Goal: Task Accomplishment & Management: Use online tool/utility

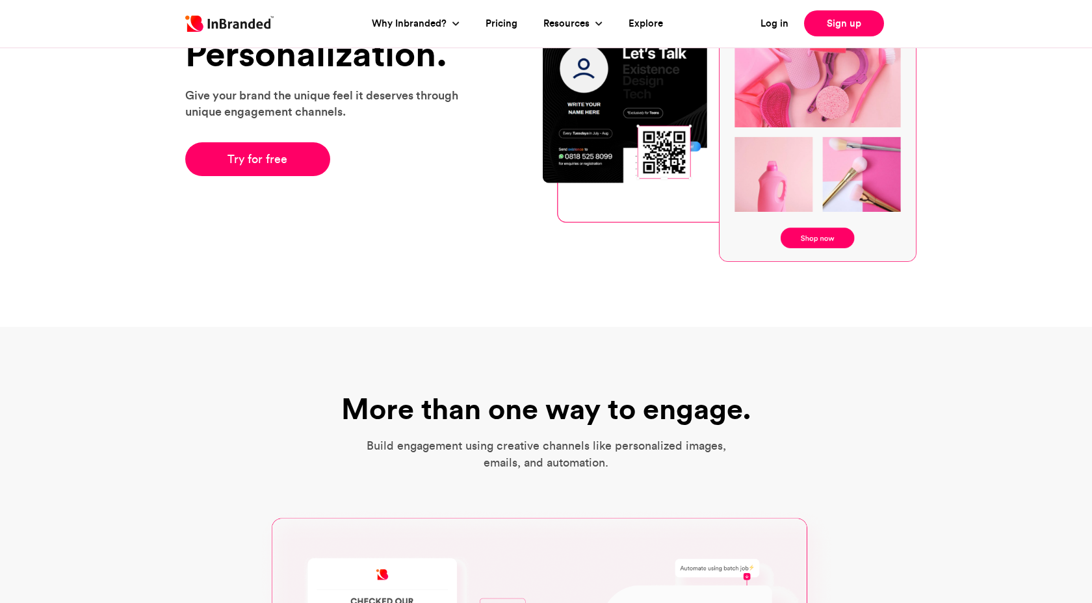
scroll to position [143, 0]
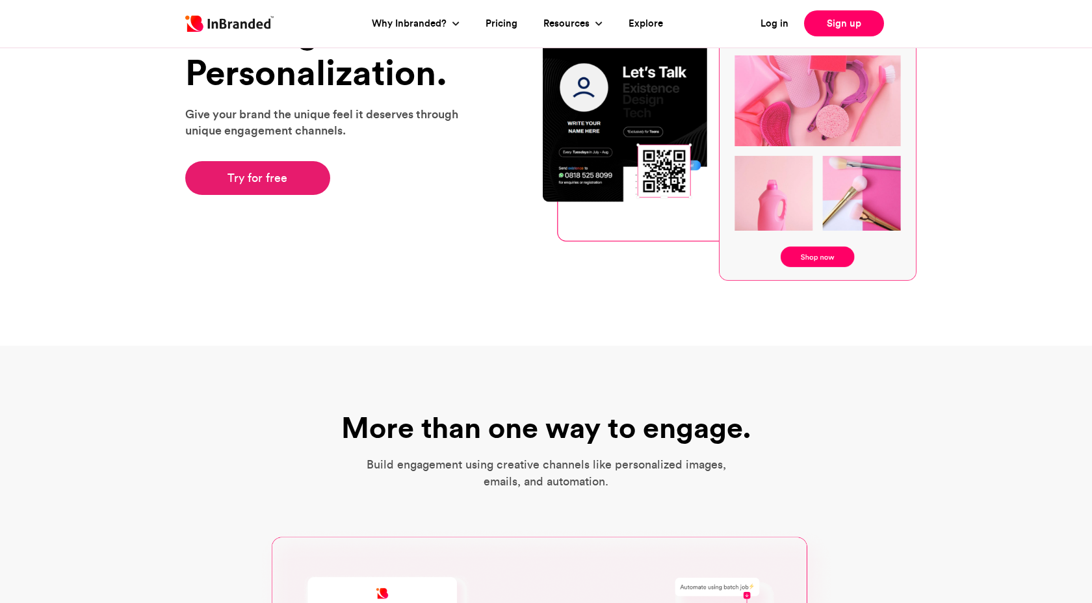
click at [249, 180] on link "Try for free" at bounding box center [257, 178] width 145 height 34
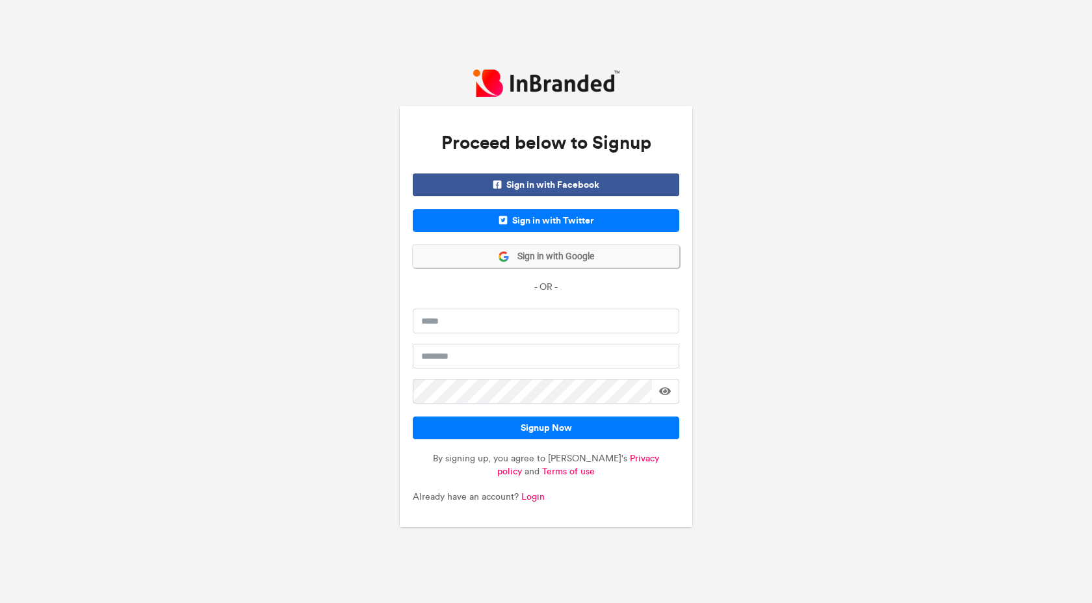
click at [508, 259] on icon at bounding box center [504, 257] width 12 height 12
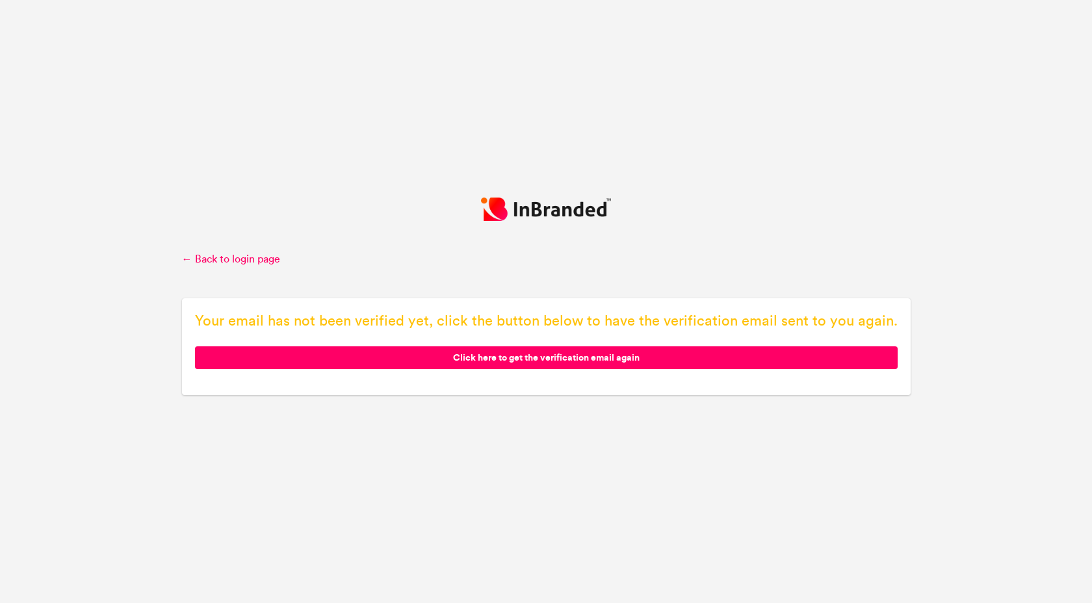
click at [500, 355] on span "Click here to get the verification email again" at bounding box center [546, 357] width 703 height 23
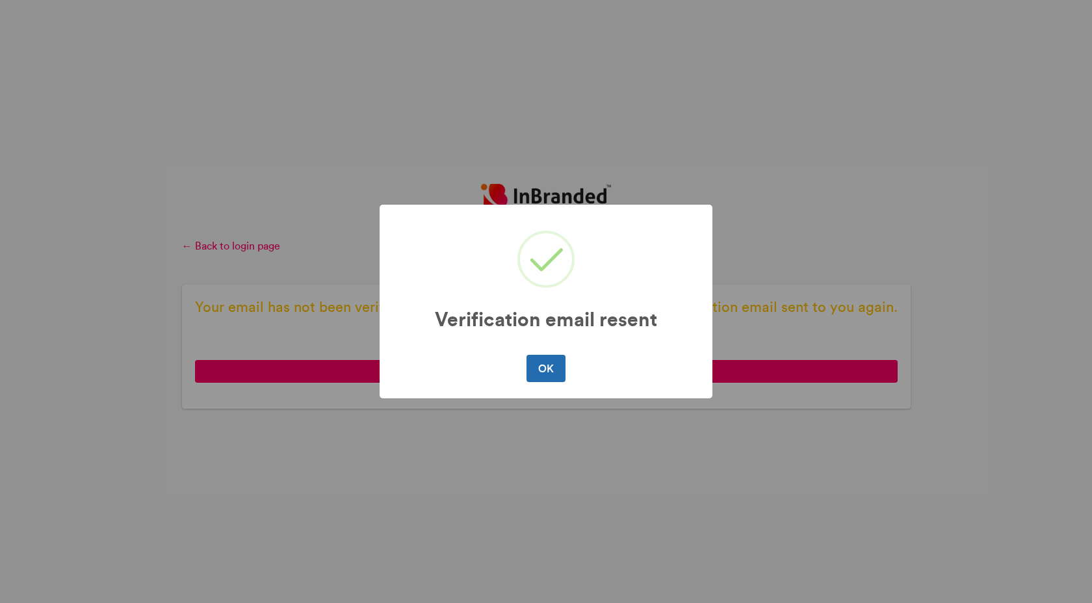
click at [547, 363] on button "OK" at bounding box center [545, 368] width 38 height 27
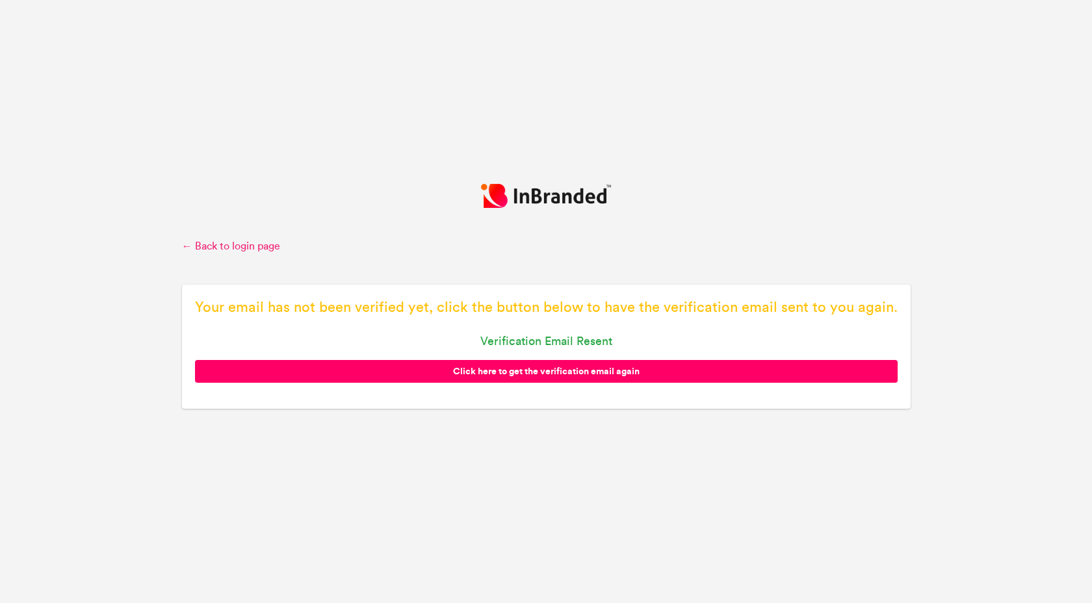
click at [214, 248] on link "← Back to login page" at bounding box center [546, 246] width 729 height 14
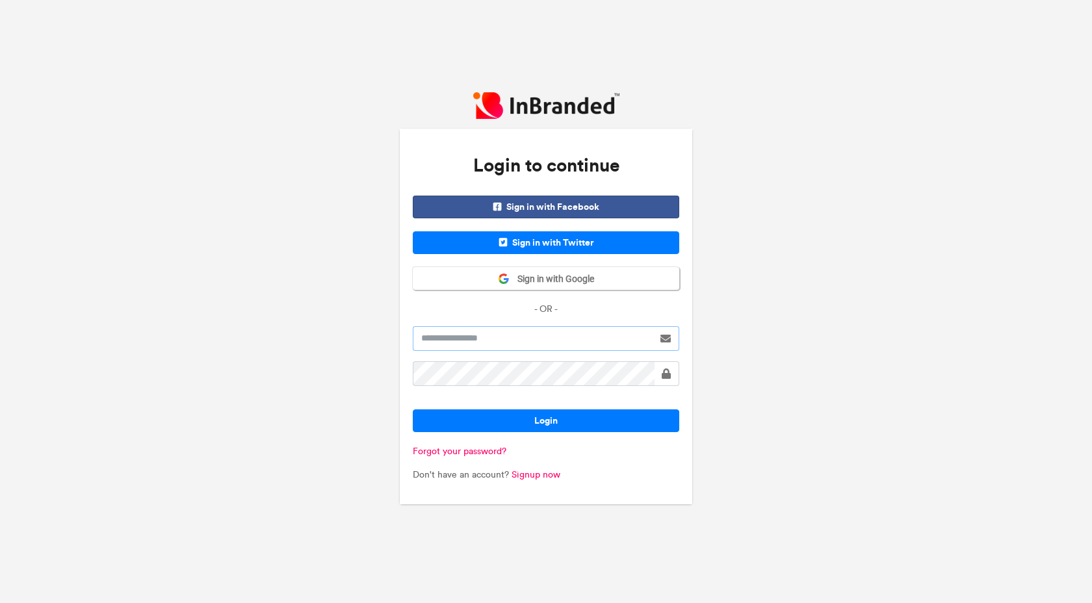
click at [497, 333] on input "text" at bounding box center [533, 338] width 240 height 25
type input "**********"
click at [535, 474] on link "Signup now" at bounding box center [536, 474] width 49 height 11
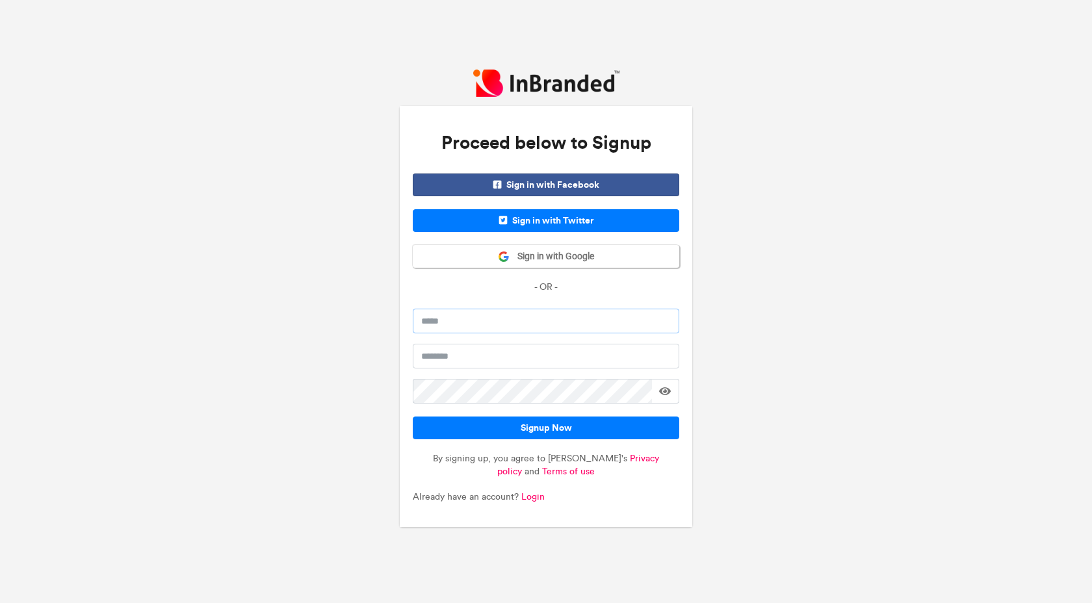
click at [489, 326] on input "email" at bounding box center [546, 321] width 266 height 25
type input "**********"
click at [504, 358] on input "text" at bounding box center [546, 356] width 266 height 25
type input "*****"
click at [669, 393] on span at bounding box center [665, 391] width 12 height 10
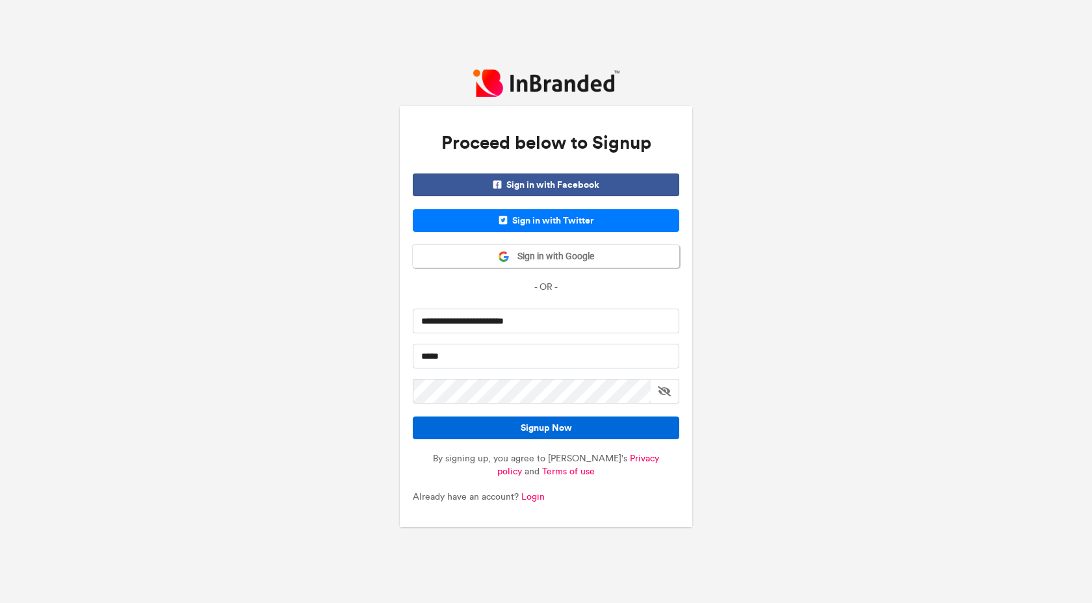
click at [563, 433] on button "Signup Now" at bounding box center [546, 428] width 266 height 23
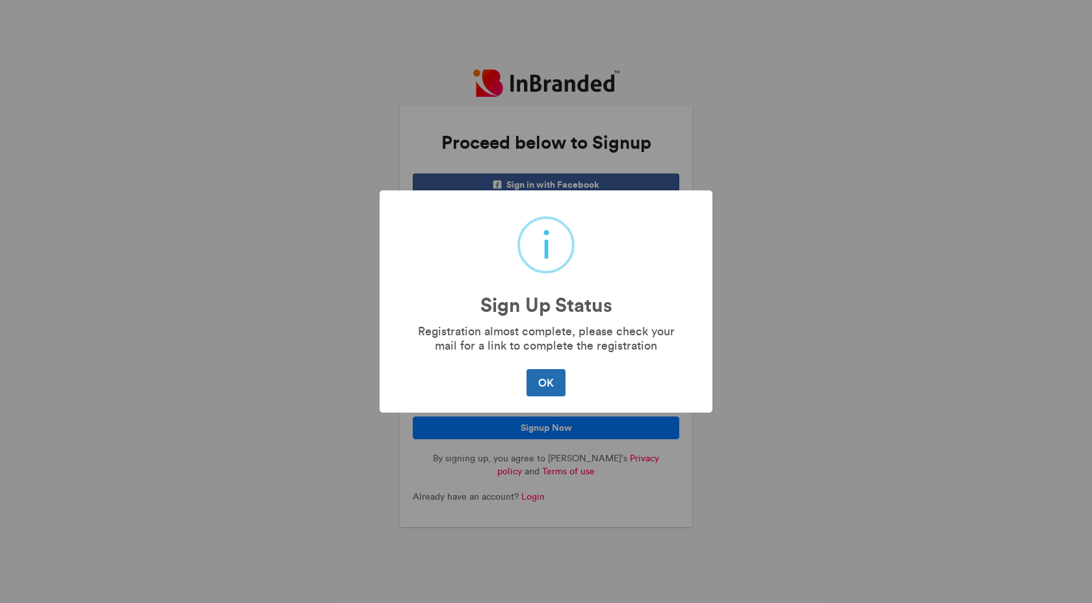
click at [545, 386] on button "OK" at bounding box center [545, 382] width 38 height 27
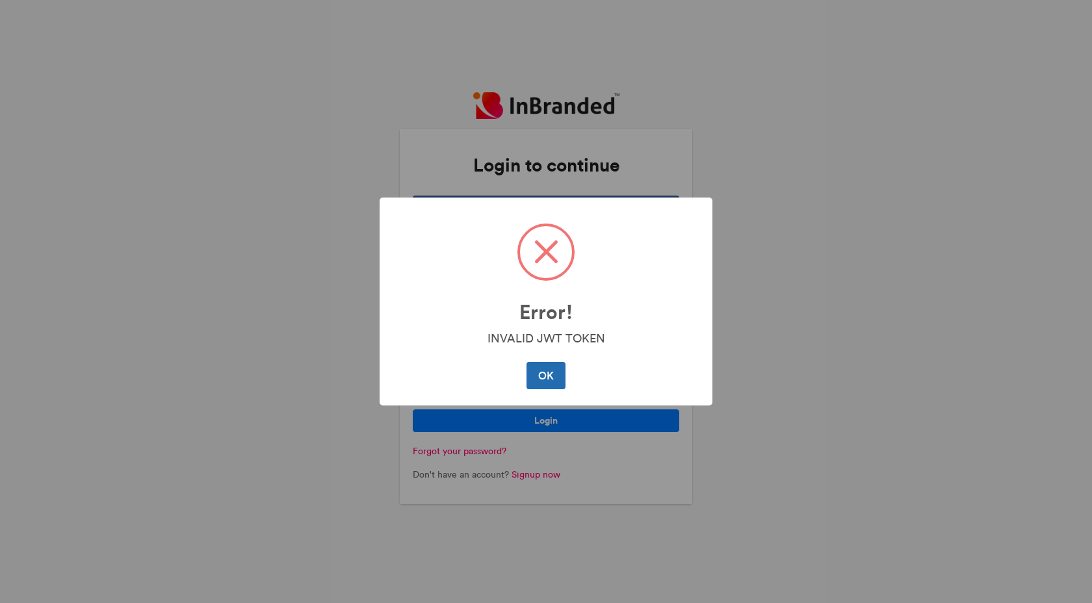
click at [552, 374] on button "OK" at bounding box center [545, 375] width 38 height 27
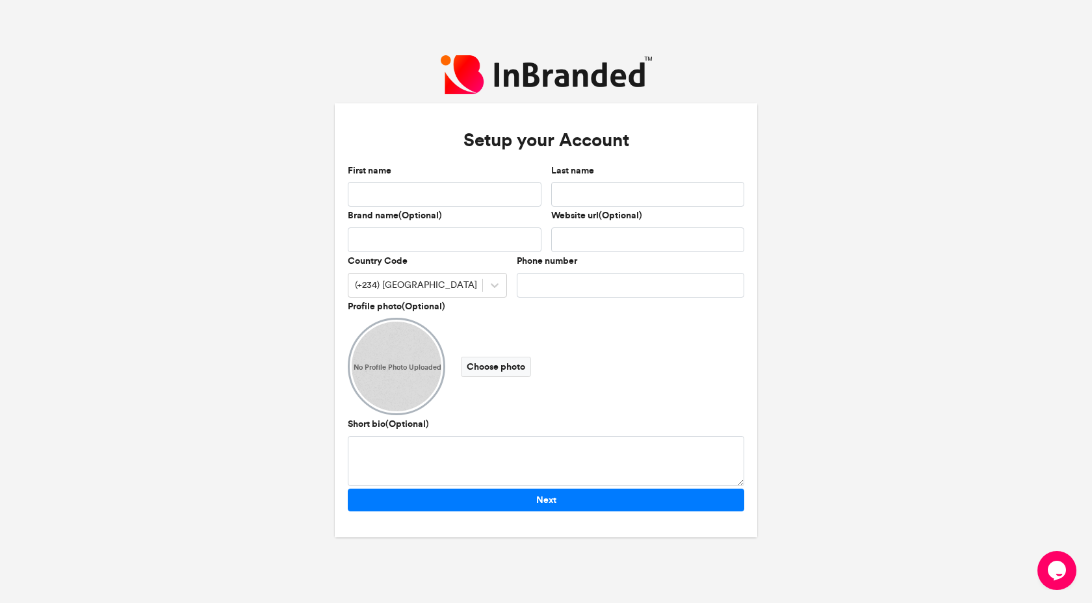
click at [450, 178] on div "First name" at bounding box center [445, 185] width 194 height 43
click at [450, 194] on input "First name" at bounding box center [445, 194] width 194 height 25
type input "*******"
click at [617, 194] on input "Last name" at bounding box center [648, 194] width 194 height 25
type input "******"
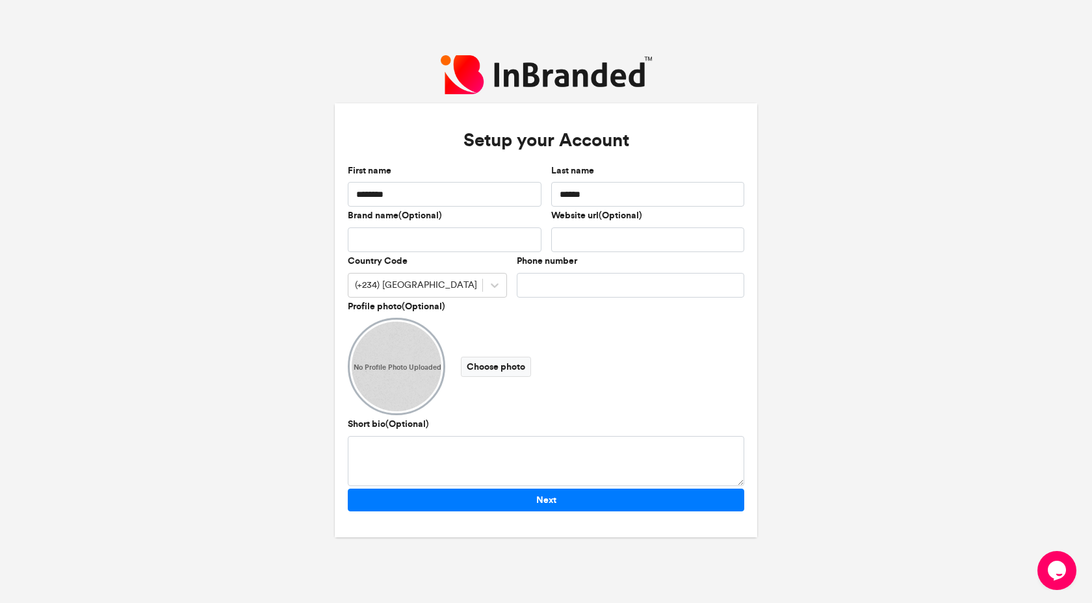
click at [374, 222] on div "Brand name(Optional)" at bounding box center [445, 230] width 194 height 43
click at [505, 246] on input "Brand name(Optional)" at bounding box center [445, 239] width 194 height 25
click at [567, 287] on input "Phone number" at bounding box center [630, 285] width 227 height 25
type input "**********"
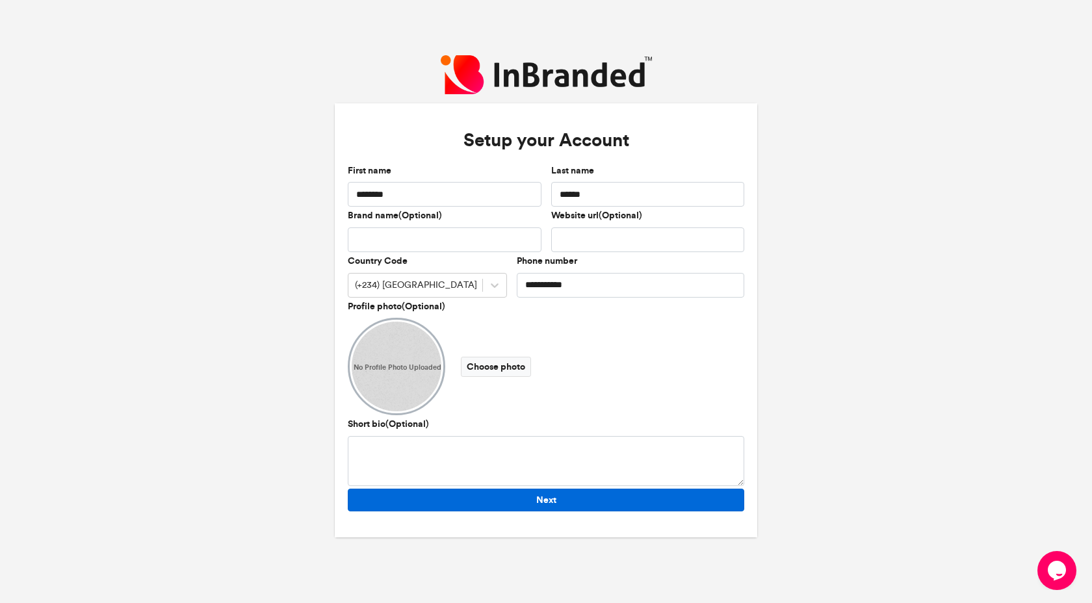
click at [509, 506] on button "Next" at bounding box center [546, 500] width 396 height 23
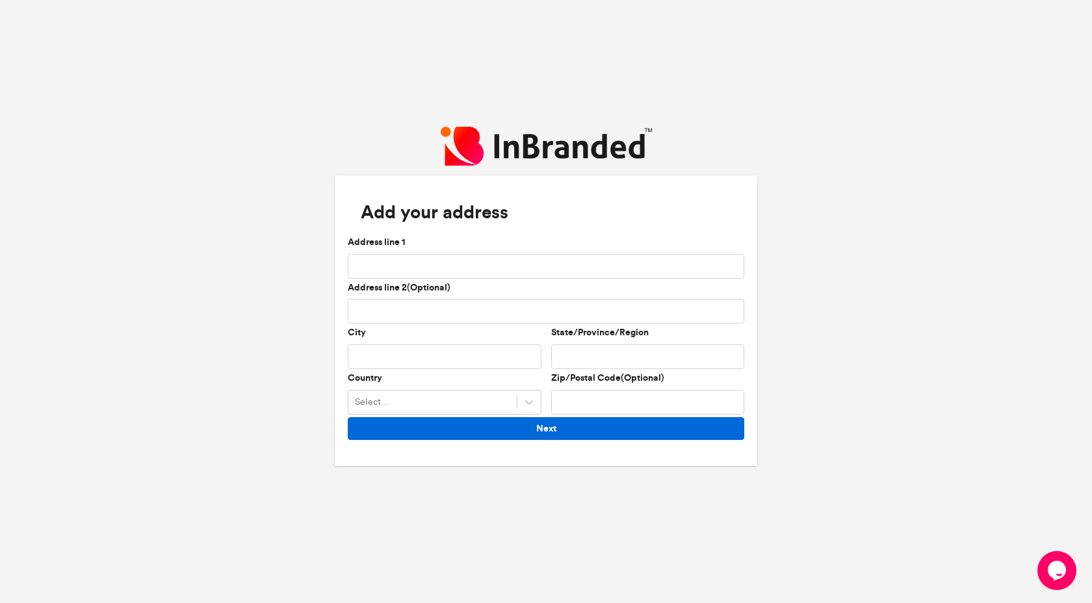
click at [521, 422] on button "Next" at bounding box center [546, 428] width 396 height 23
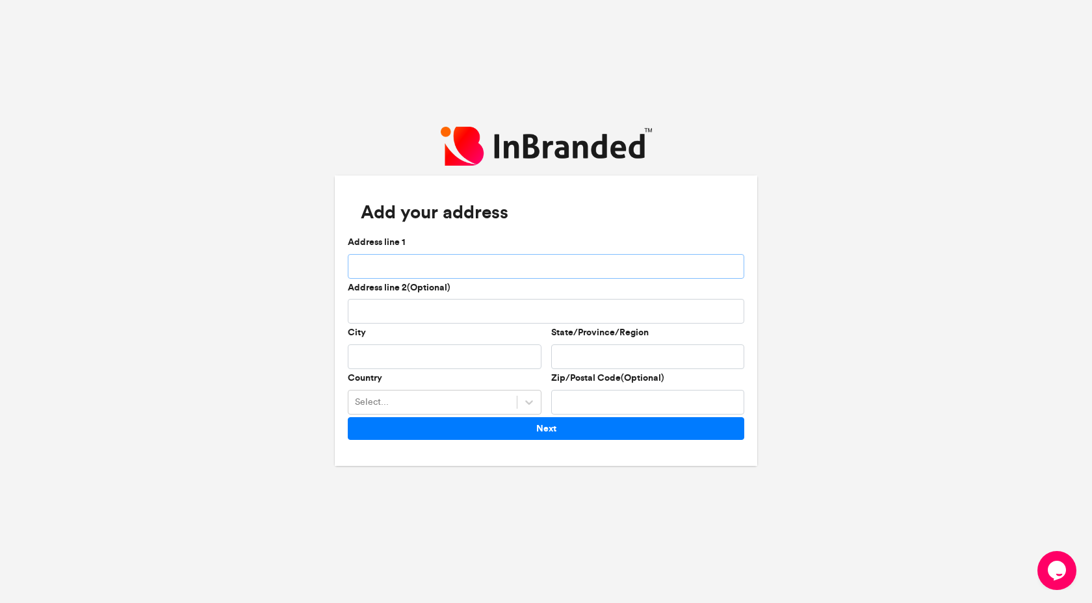
click at [421, 266] on input "Address line 1" at bounding box center [546, 266] width 396 height 25
type input "**********"
type input "*****"
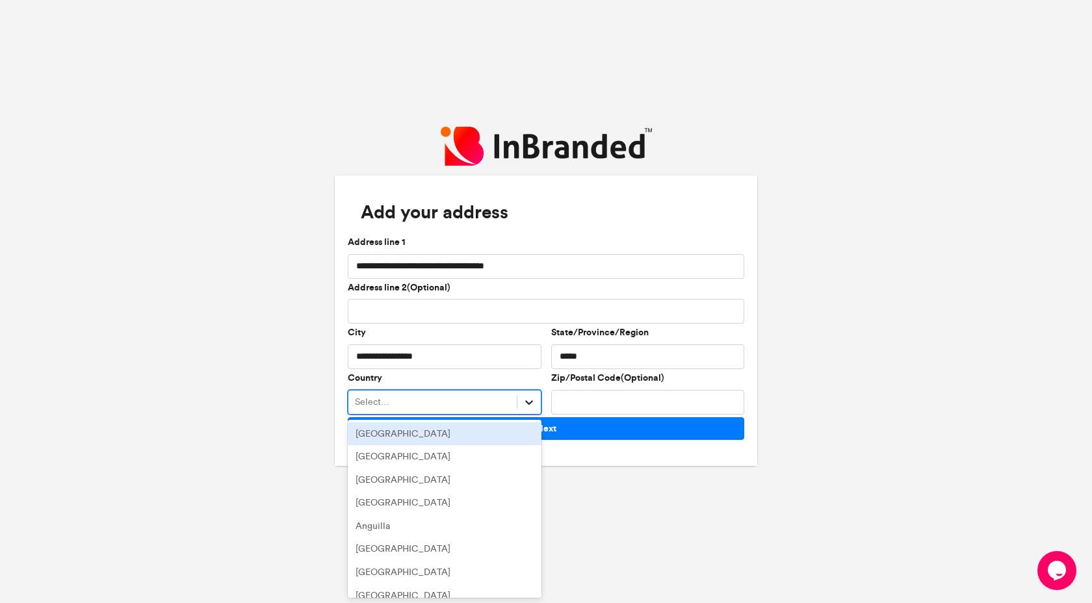
click at [526, 391] on div at bounding box center [528, 402] width 23 height 23
type input "***"
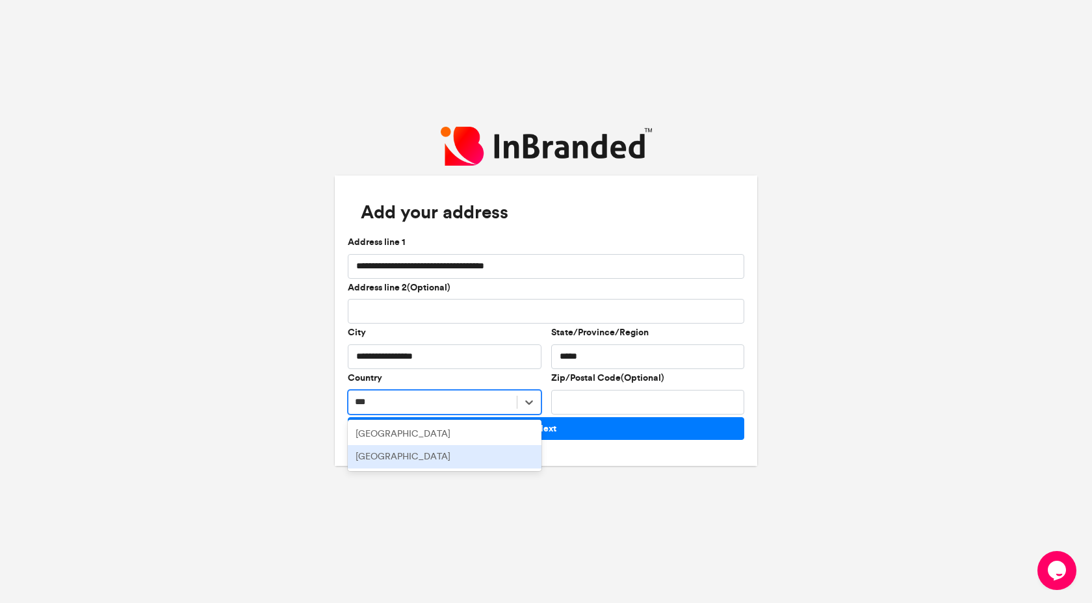
click at [427, 453] on div "Nigeria" at bounding box center [445, 456] width 194 height 23
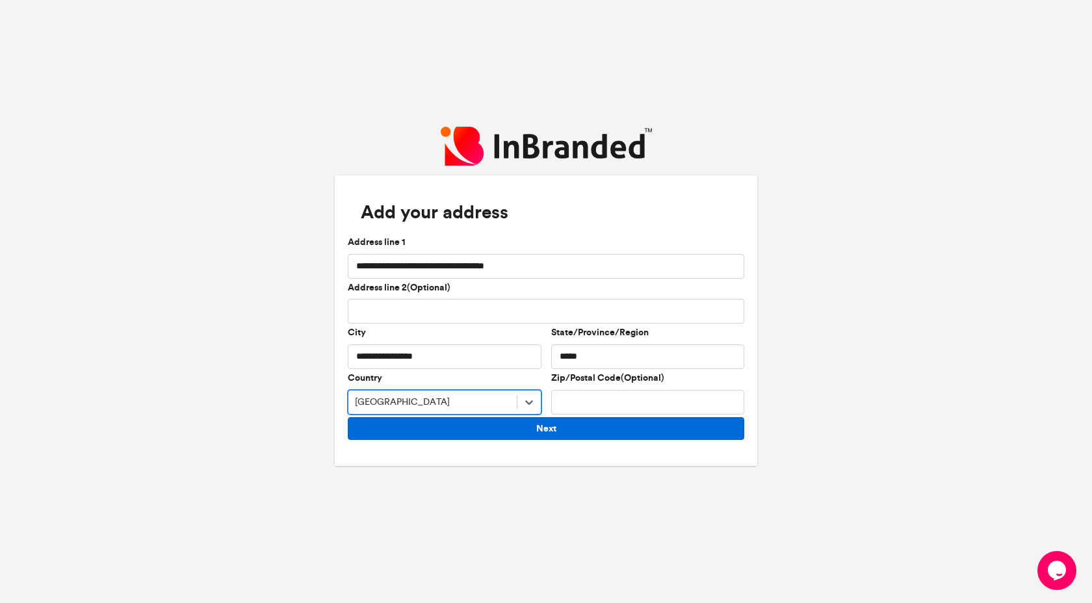
click at [584, 439] on button "Next" at bounding box center [546, 428] width 396 height 23
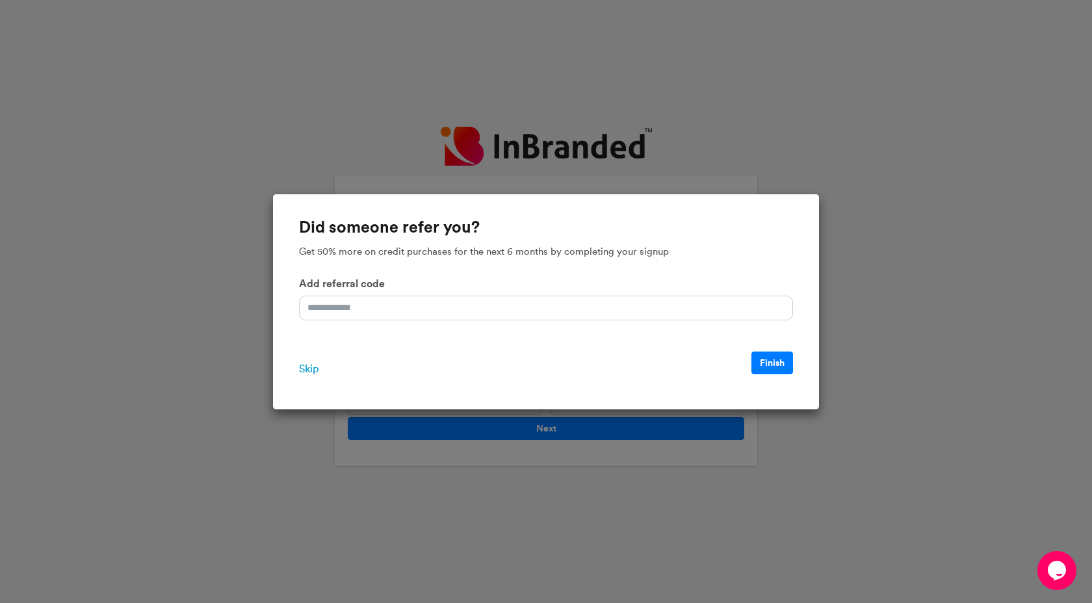
click at [305, 373] on span "Skip" at bounding box center [308, 369] width 19 height 16
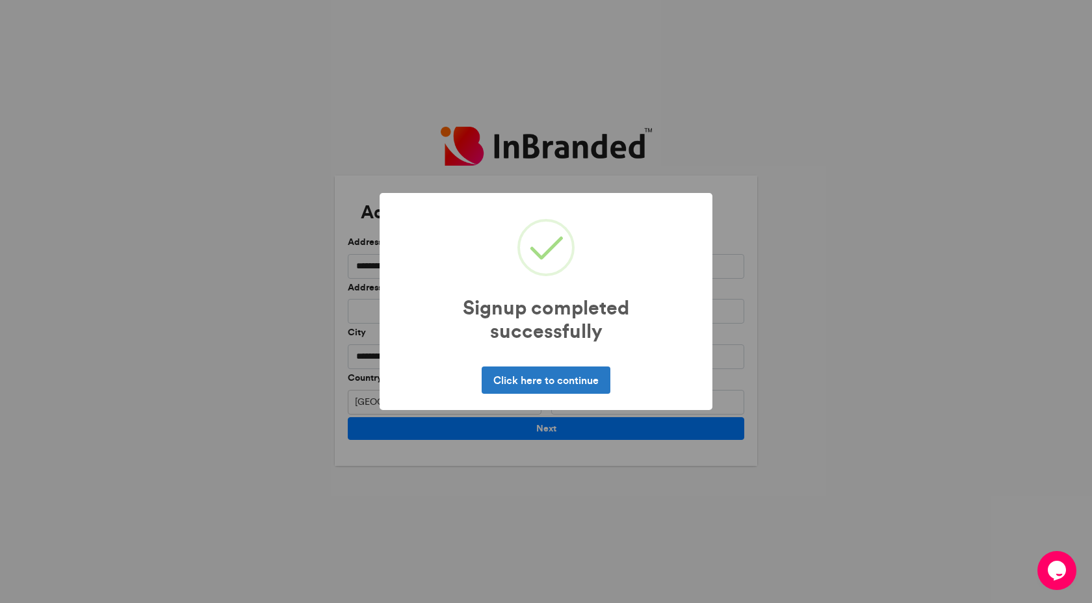
click at [566, 394] on div "Click here to continue No Cancel" at bounding box center [546, 380] width 307 height 34
click at [573, 374] on button "Click here to continue" at bounding box center [546, 380] width 128 height 27
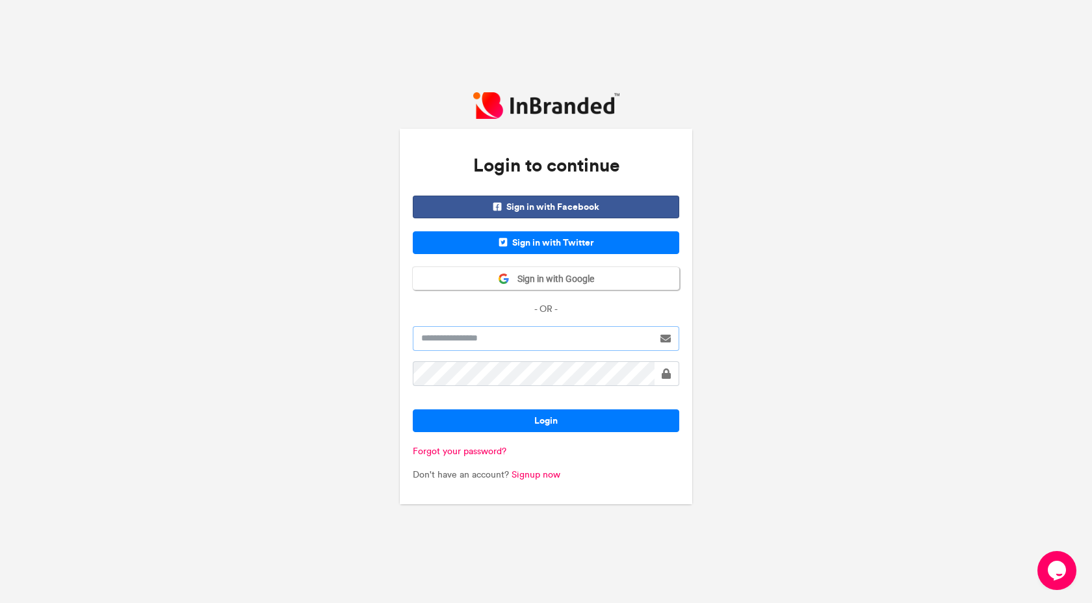
click at [567, 343] on input "text" at bounding box center [533, 338] width 240 height 25
type input "**********"
click at [542, 417] on button "Login" at bounding box center [546, 420] width 266 height 23
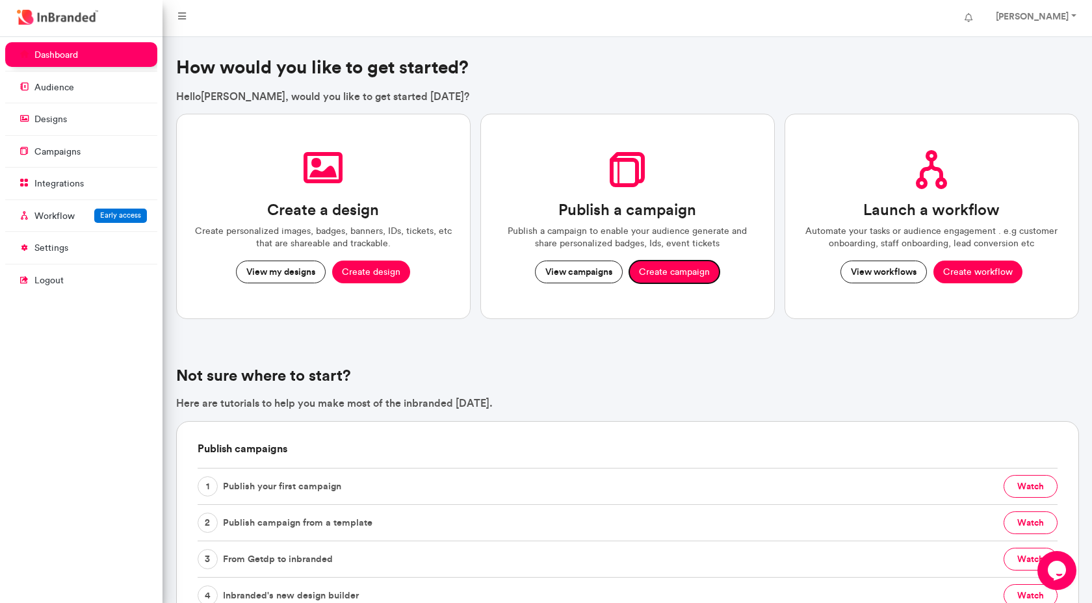
click at [675, 274] on button "Create campaign" at bounding box center [674, 272] width 90 height 23
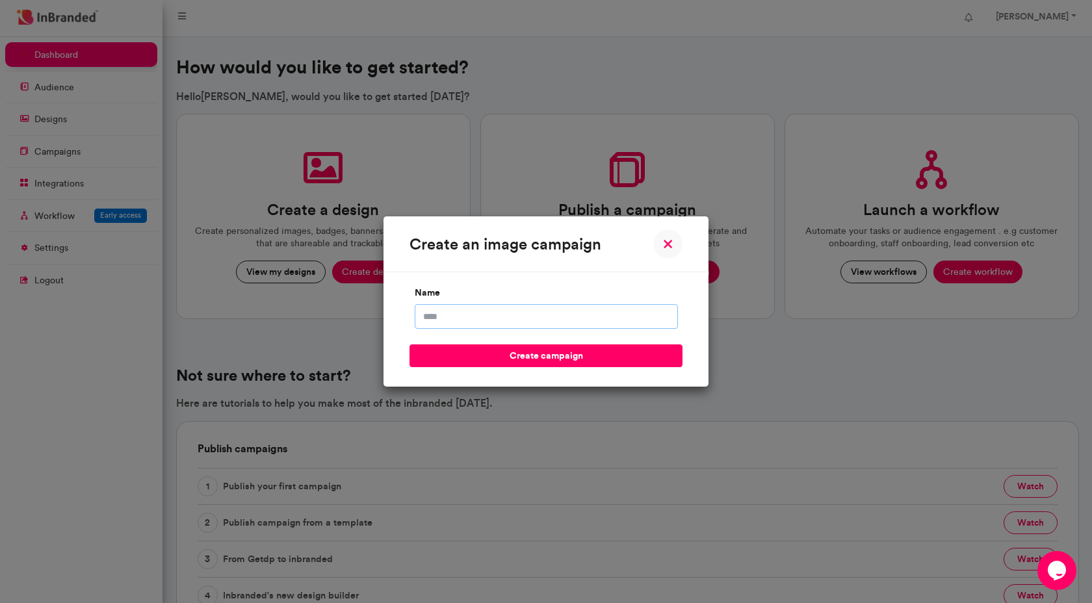
click at [563, 315] on input "name" at bounding box center [546, 316] width 263 height 25
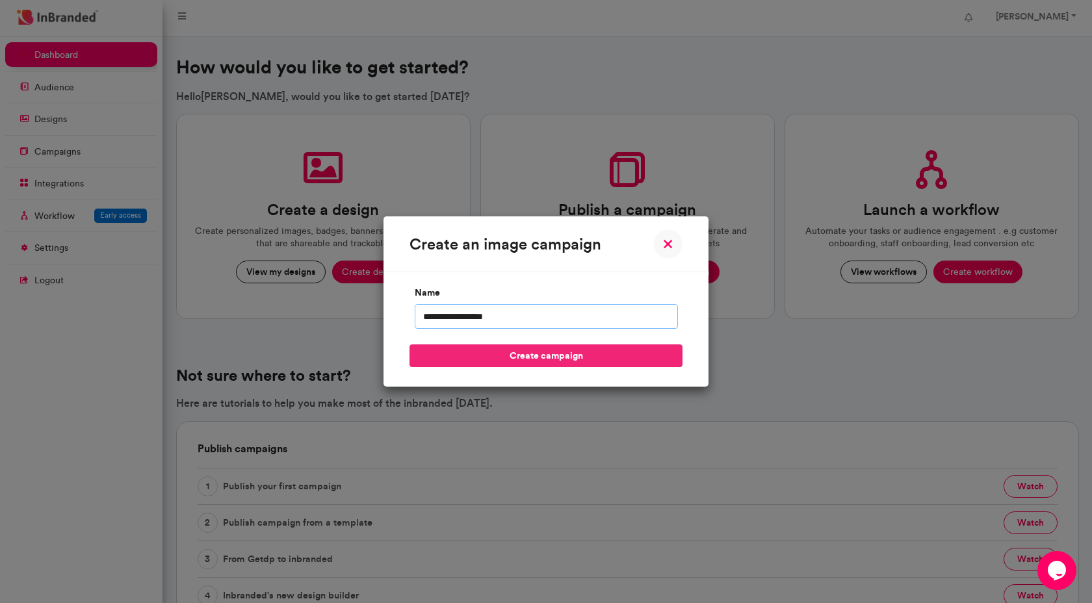
type input "**********"
click at [557, 361] on button "create campaign" at bounding box center [545, 355] width 273 height 23
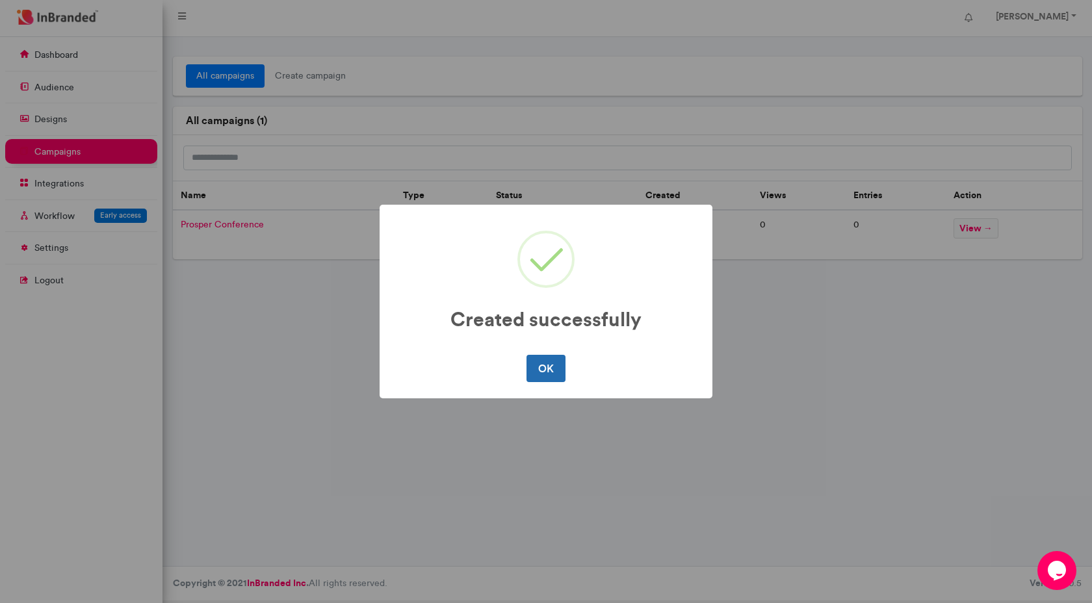
click at [542, 369] on button "OK" at bounding box center [545, 368] width 38 height 27
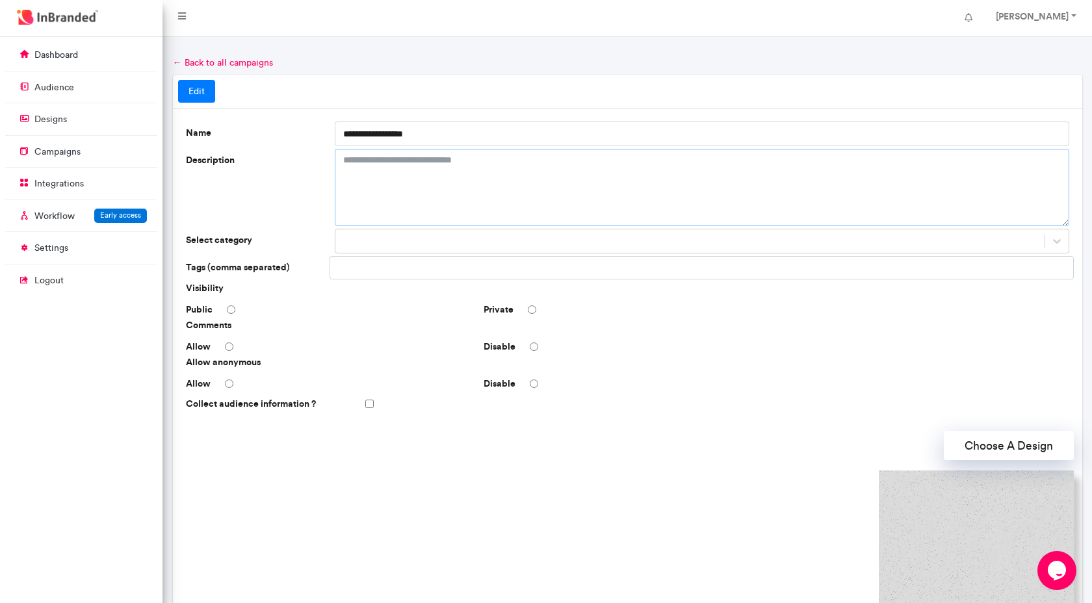
click at [423, 183] on textarea "Description" at bounding box center [702, 187] width 734 height 77
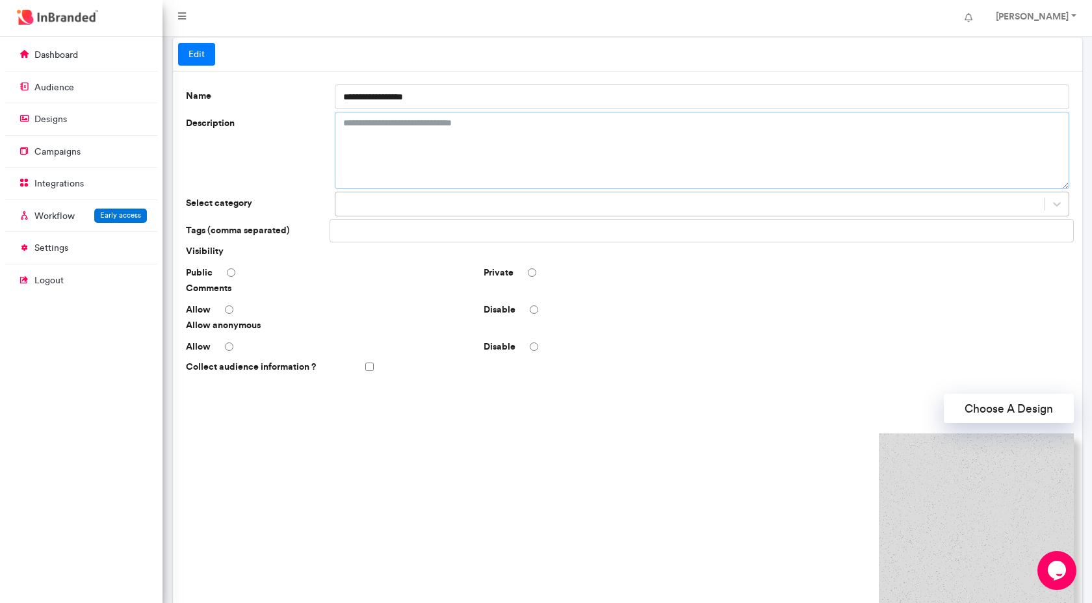
scroll to position [36, 0]
click at [490, 202] on div at bounding box center [689, 205] width 709 height 21
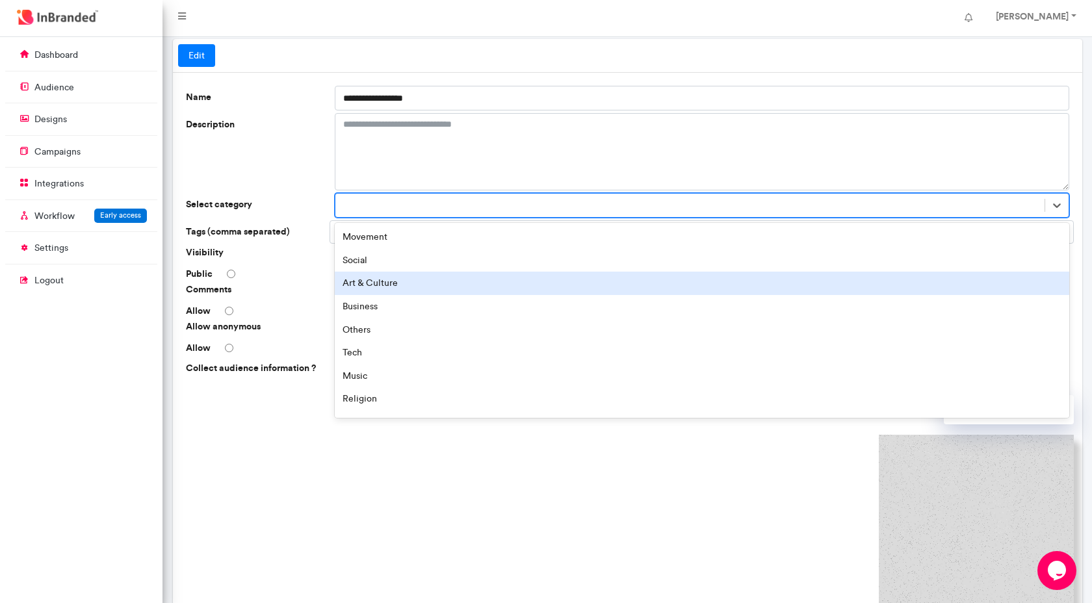
click at [551, 273] on div "Art & Culture" at bounding box center [702, 283] width 734 height 23
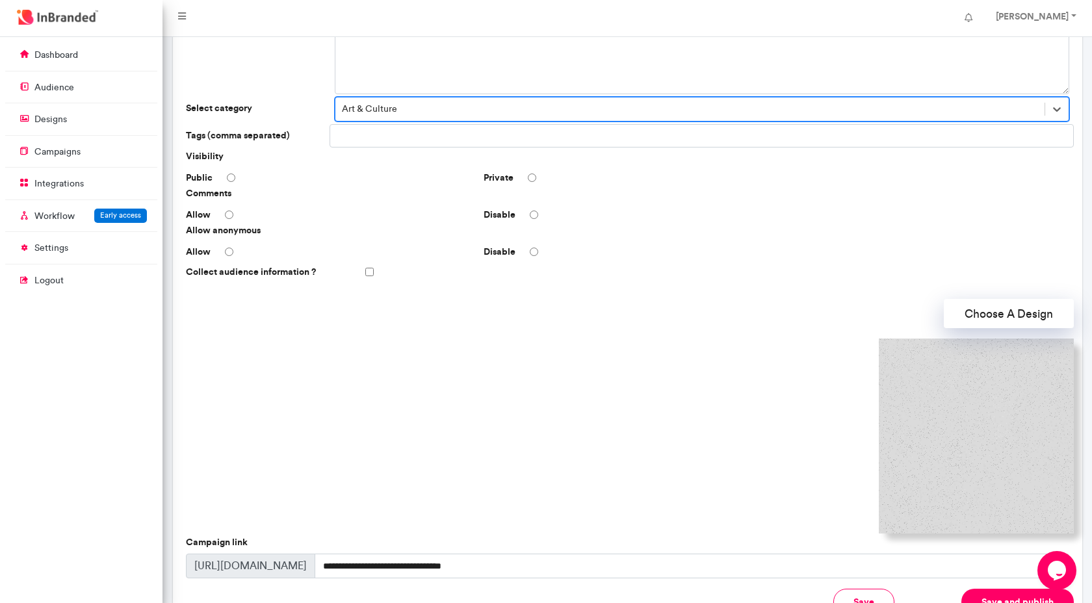
scroll to position [246, 0]
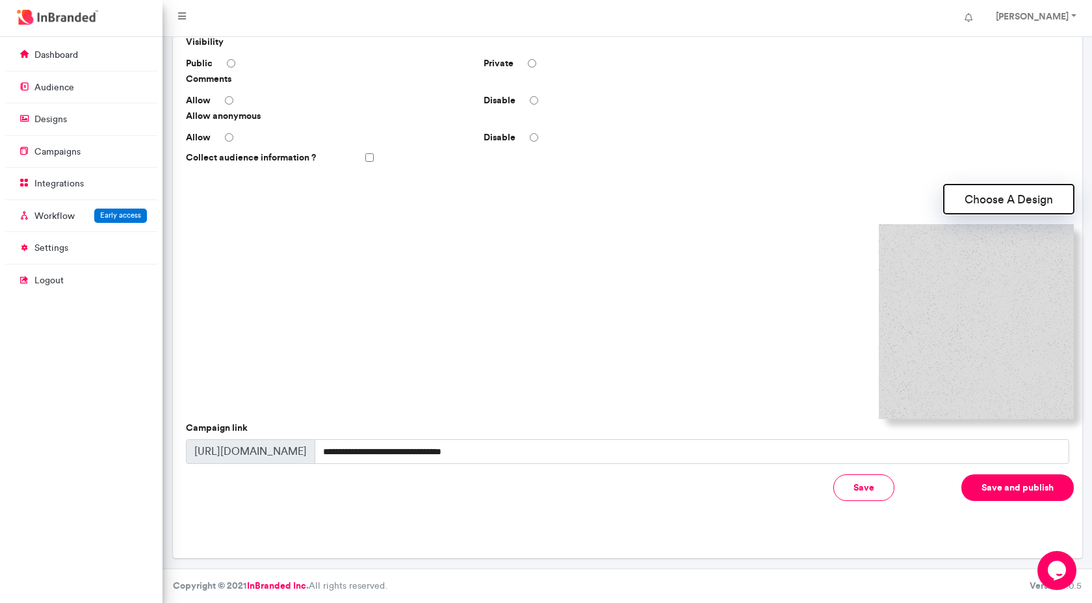
click at [994, 199] on button "Choose A Design" at bounding box center [1009, 199] width 130 height 29
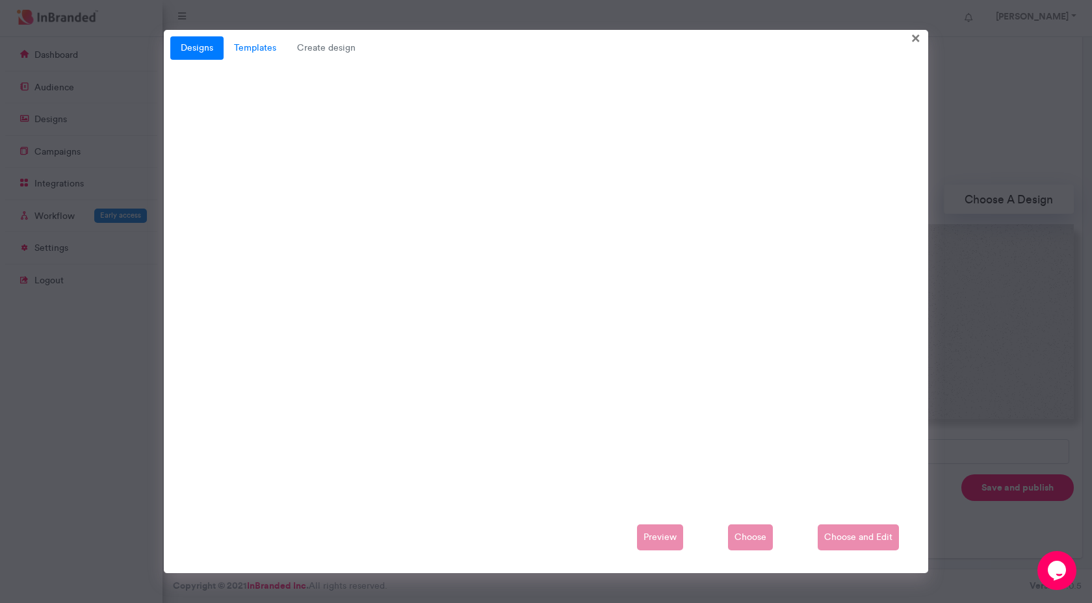
click at [253, 46] on link "Templates" at bounding box center [255, 47] width 63 height 23
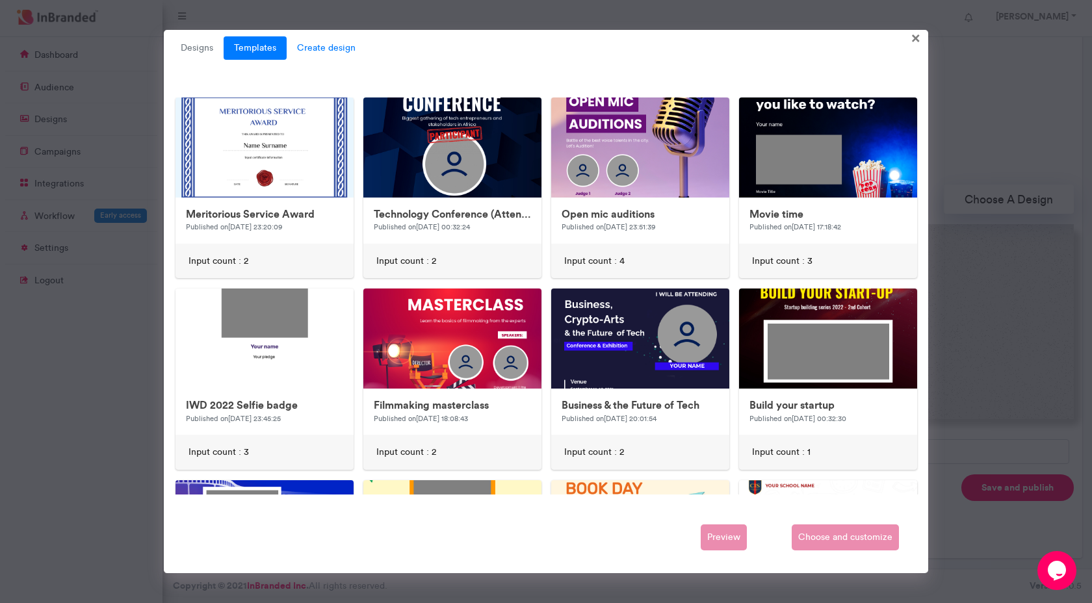
click at [303, 46] on span "Create design" at bounding box center [326, 47] width 79 height 23
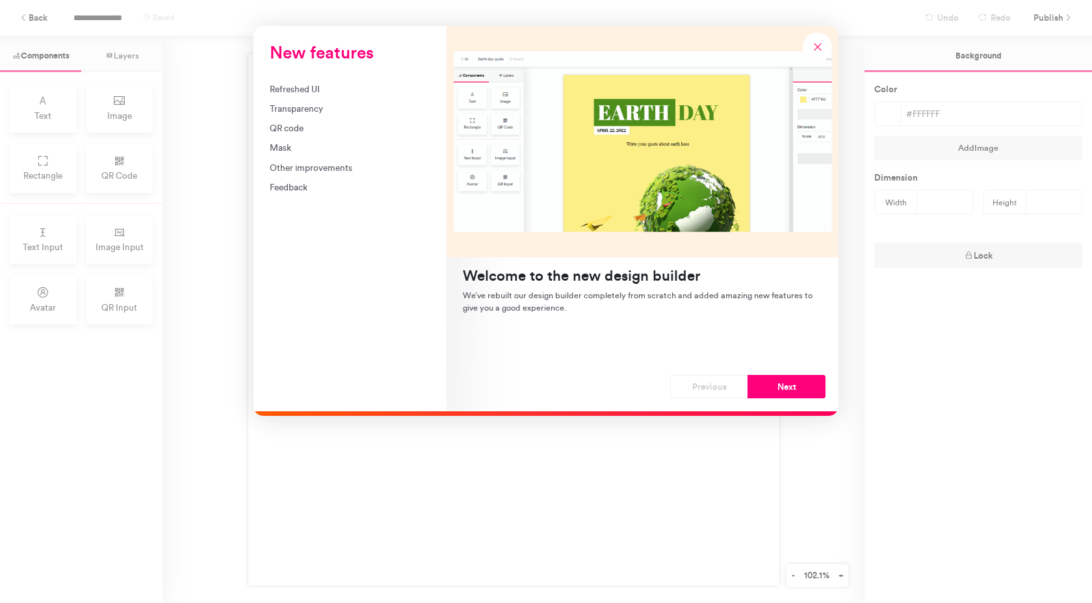
click at [132, 240] on div "New features Refreshed UI Transparency QR code Mask Other improvements Feedback…" at bounding box center [546, 301] width 1092 height 603
click at [14, 18] on div "New features Refreshed UI Transparency QR code Mask Other improvements Feedback…" at bounding box center [546, 301] width 1092 height 603
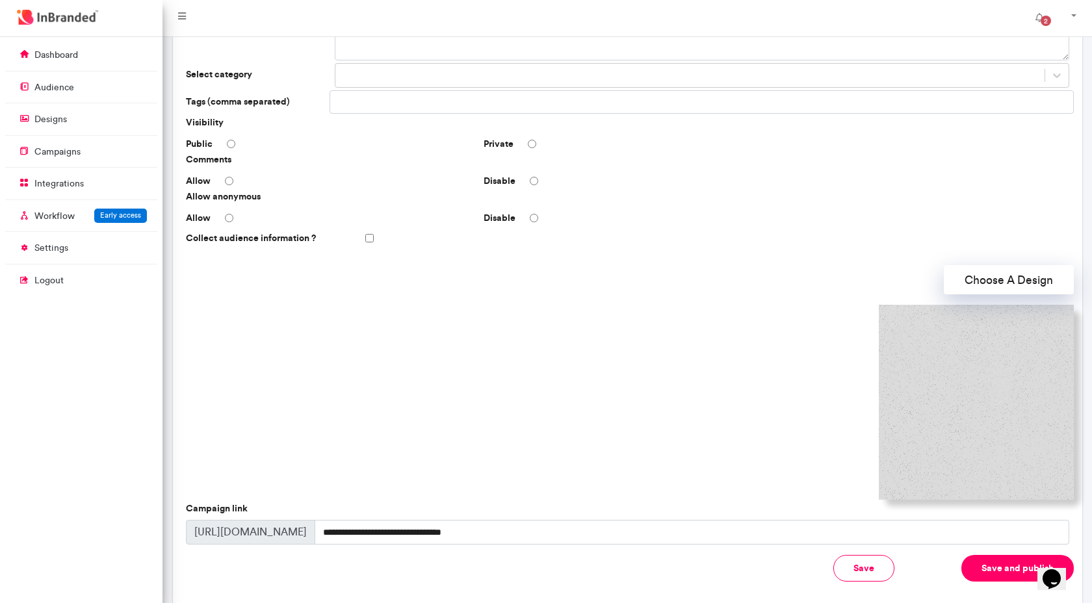
scroll to position [159, 0]
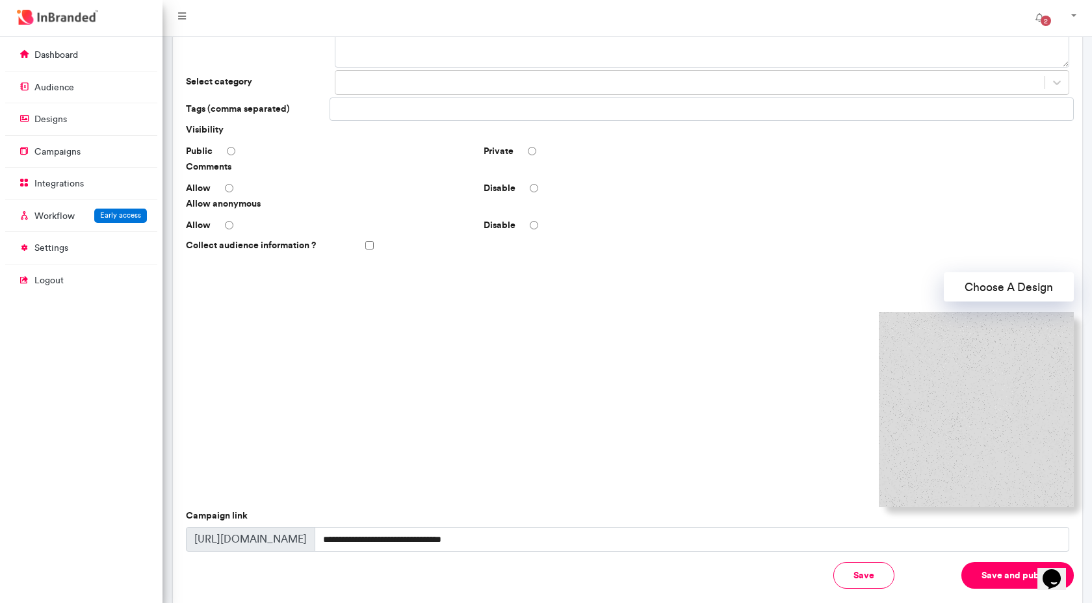
click at [85, 135] on li at bounding box center [81, 135] width 152 height 1
click at [87, 125] on link "designs" at bounding box center [81, 119] width 152 height 25
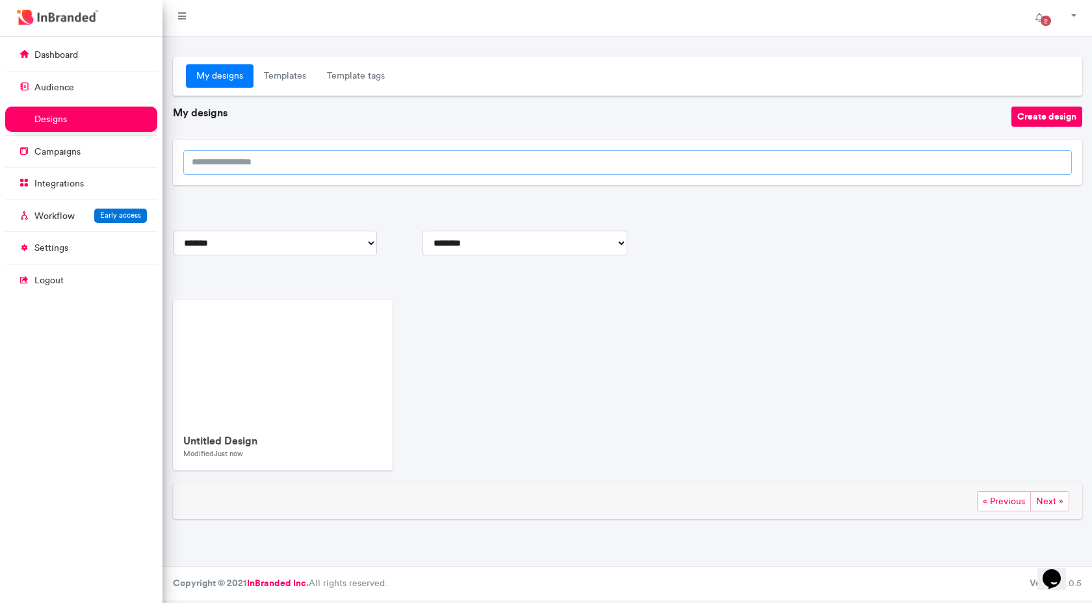
click at [393, 168] on input "search" at bounding box center [627, 162] width 888 height 25
click at [322, 365] on img at bounding box center [283, 361] width 220 height 123
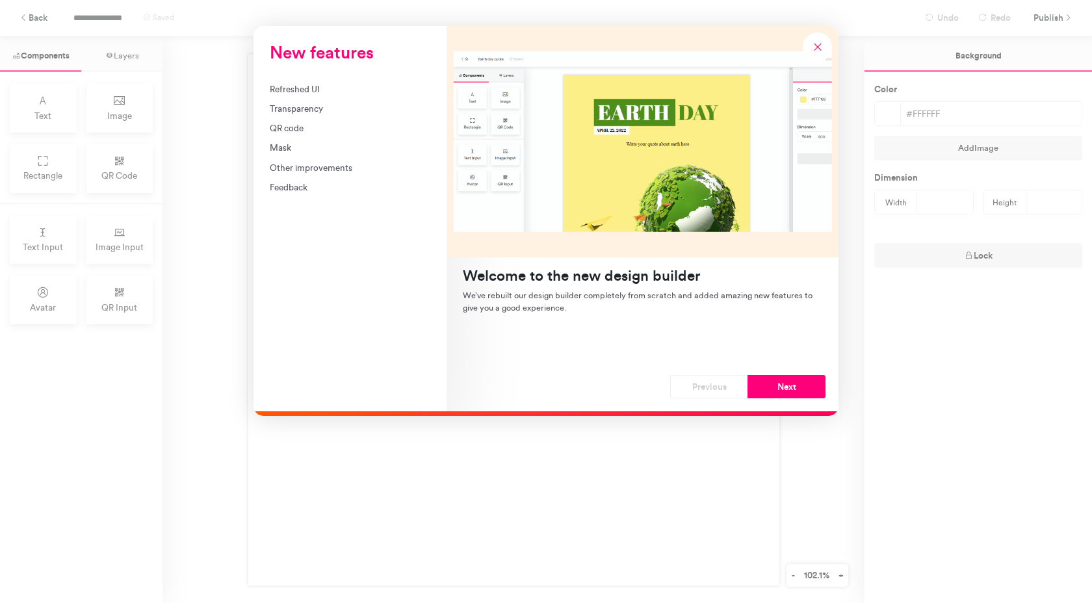
click at [612, 140] on div "New features" at bounding box center [643, 141] width 392 height 231
click at [305, 94] on div "Refreshed UI" at bounding box center [350, 89] width 161 height 13
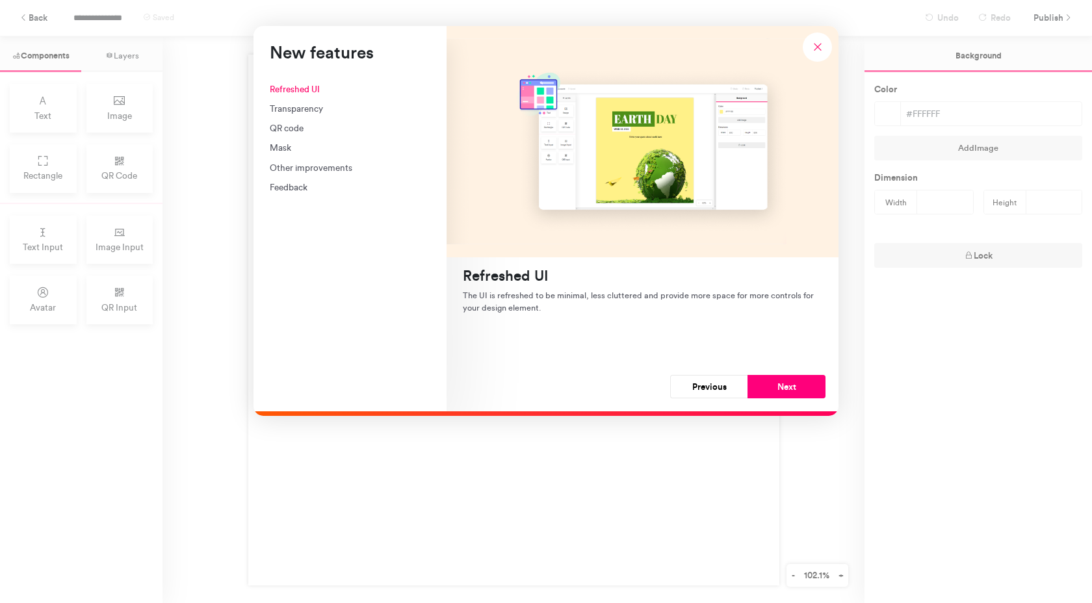
click at [291, 145] on div "Mask" at bounding box center [350, 147] width 161 height 13
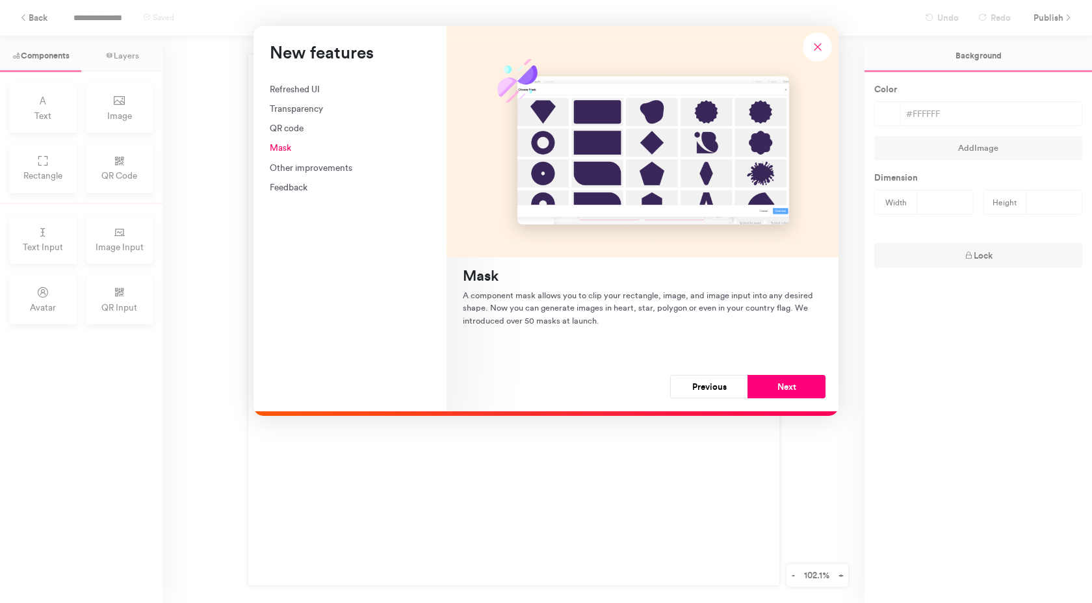
click at [294, 166] on div "Other improvements" at bounding box center [350, 167] width 161 height 13
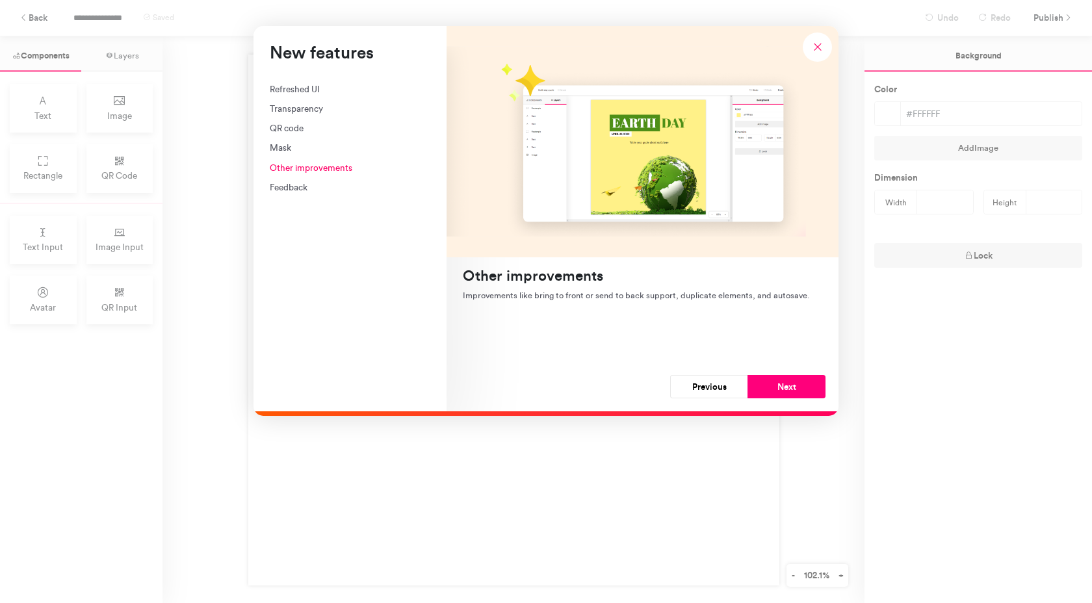
click at [304, 88] on div "Refreshed UI" at bounding box center [350, 89] width 161 height 13
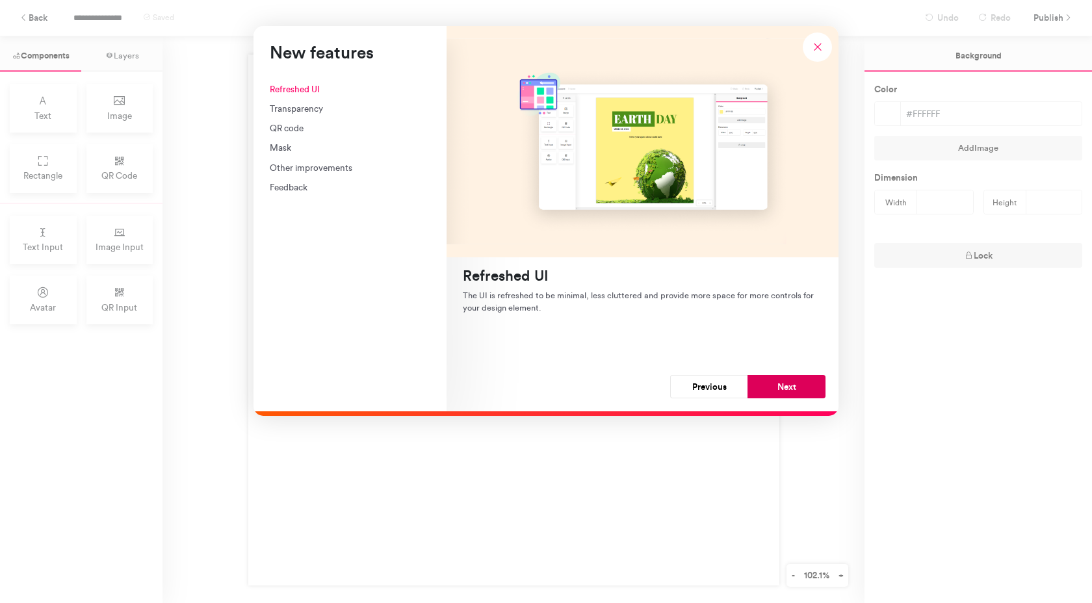
click at [801, 381] on button "Next" at bounding box center [786, 386] width 78 height 23
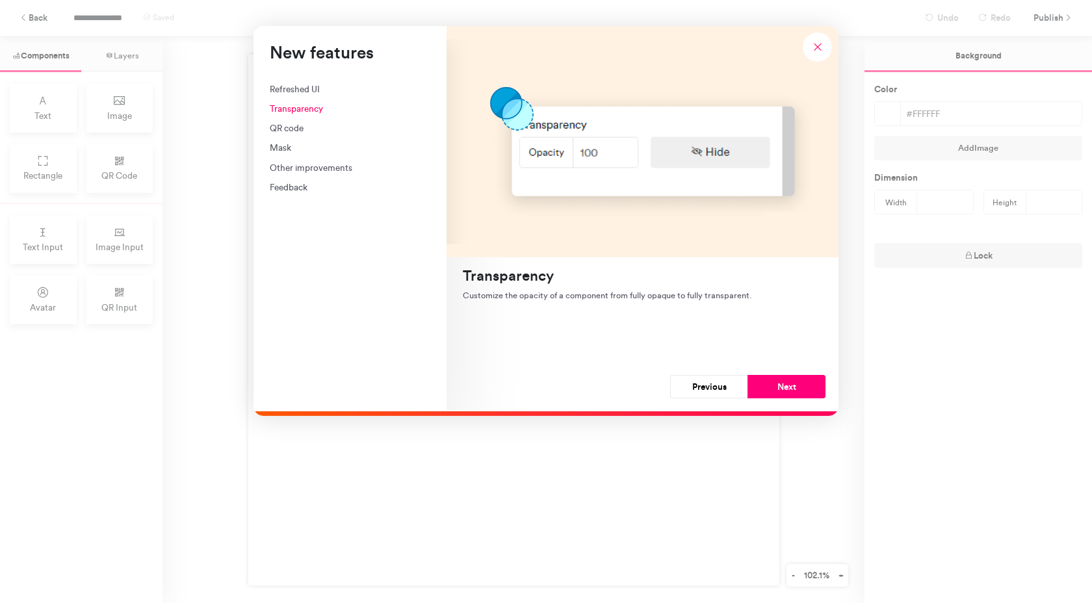
click at [801, 381] on button "Next" at bounding box center [786, 386] width 78 height 23
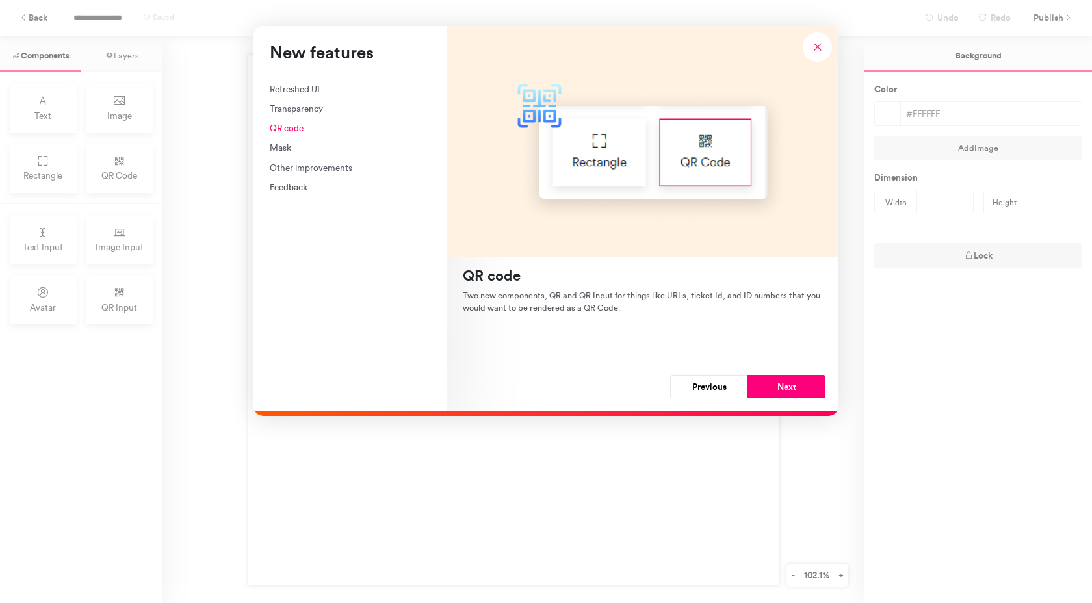
click at [801, 381] on button "Next" at bounding box center [786, 386] width 78 height 23
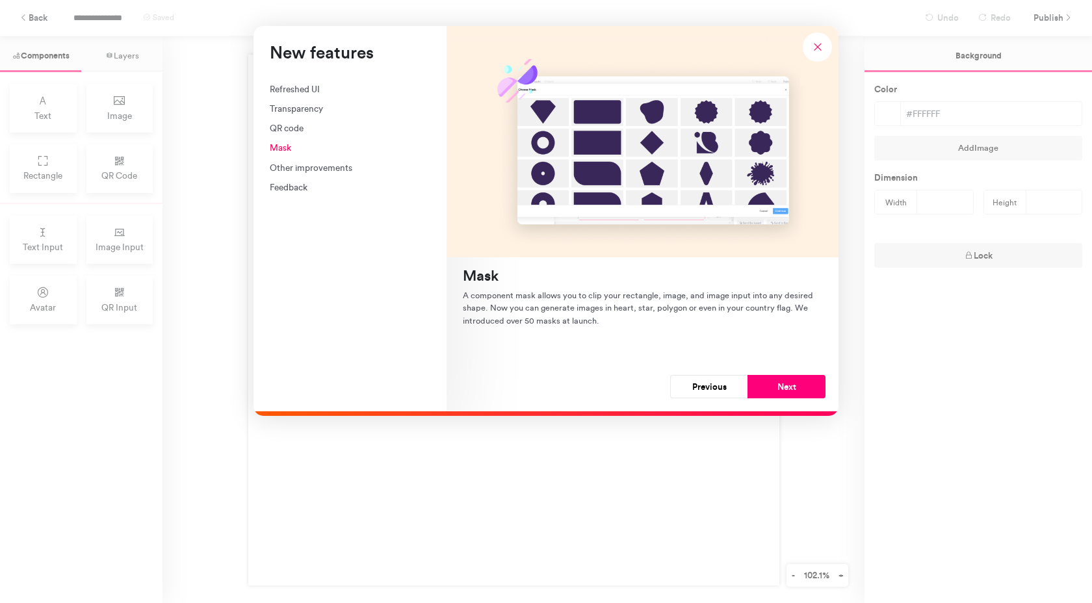
click at [801, 381] on button "Next" at bounding box center [786, 386] width 78 height 23
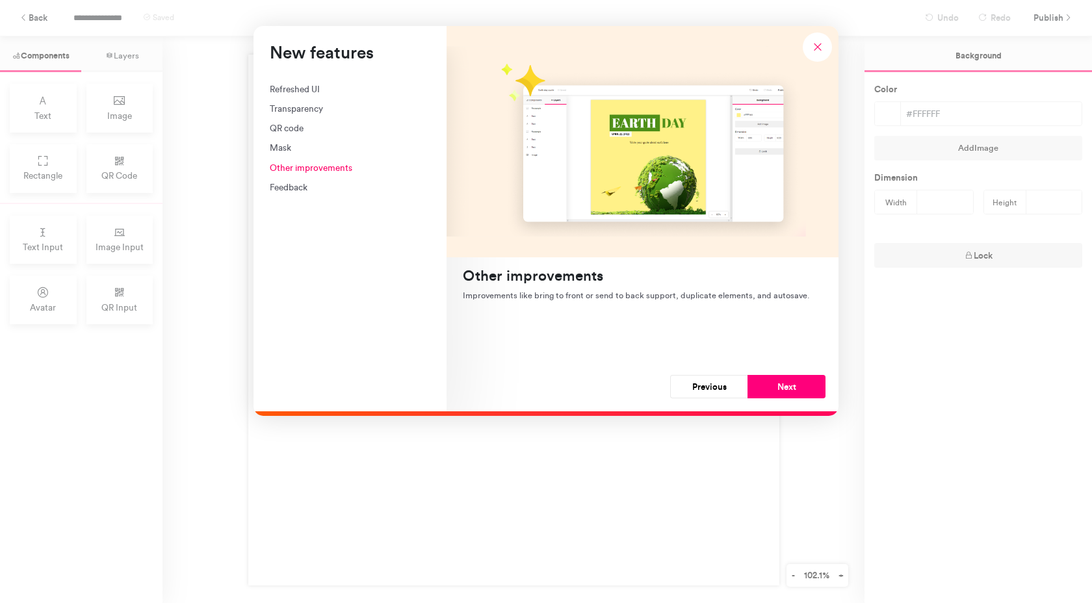
click at [801, 381] on button "Next" at bounding box center [786, 386] width 78 height 23
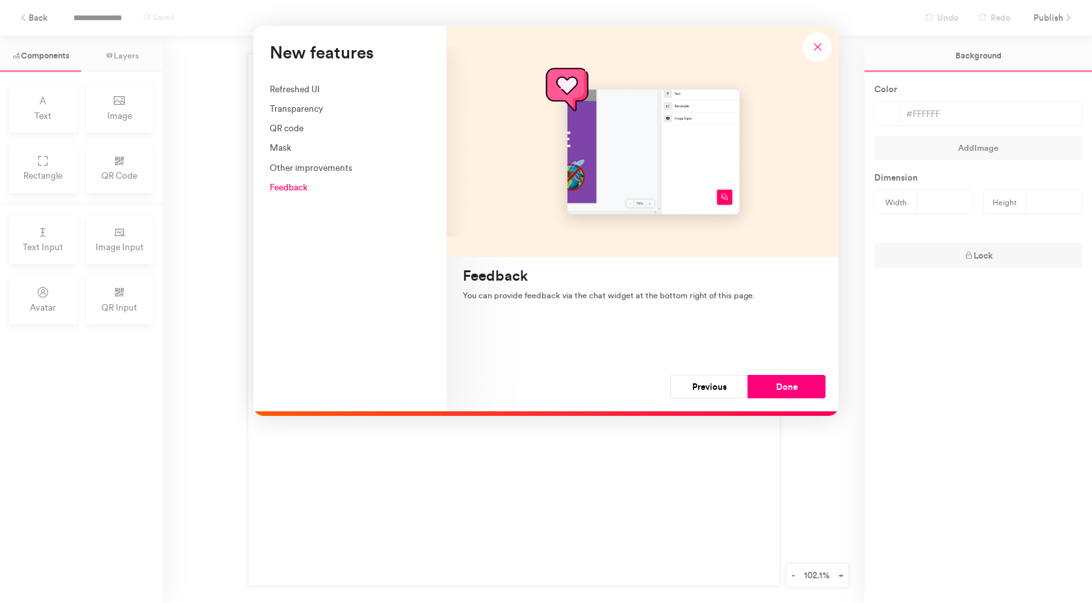
click at [801, 381] on button "Done" at bounding box center [786, 386] width 78 height 23
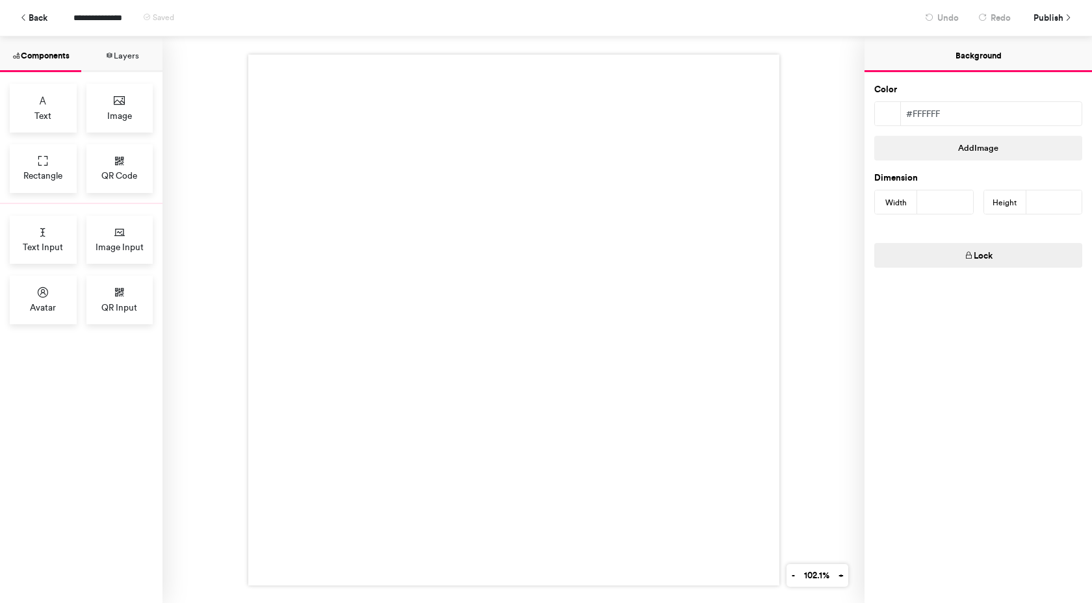
click at [801, 381] on div at bounding box center [513, 319] width 702 height 567
click at [916, 145] on button "Add Image" at bounding box center [978, 148] width 208 height 25
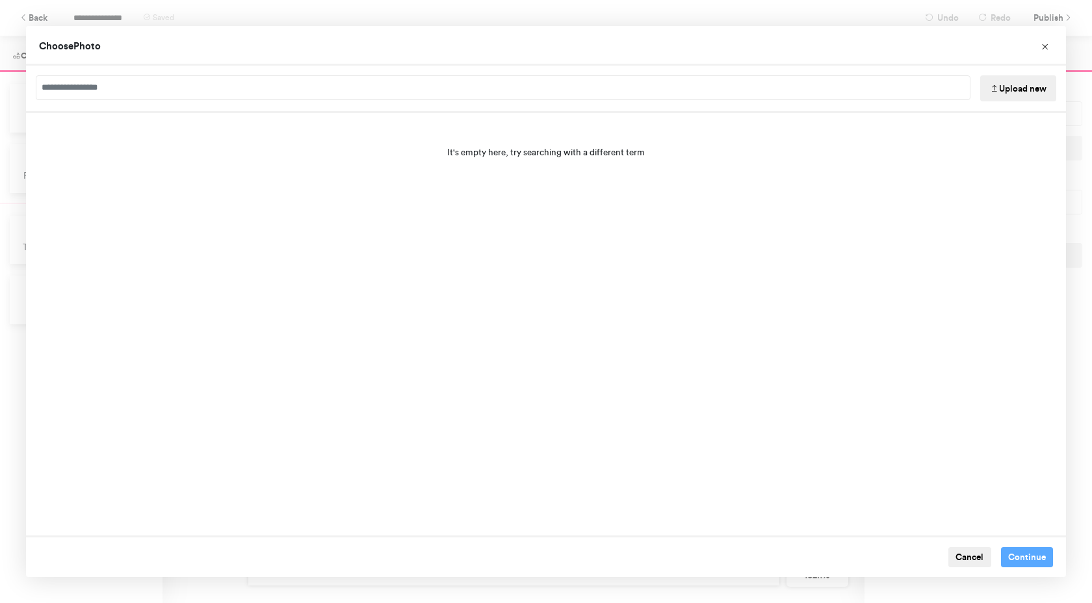
click at [1004, 84] on button "Upload new" at bounding box center [1018, 88] width 76 height 26
